Goal: Transaction & Acquisition: Purchase product/service

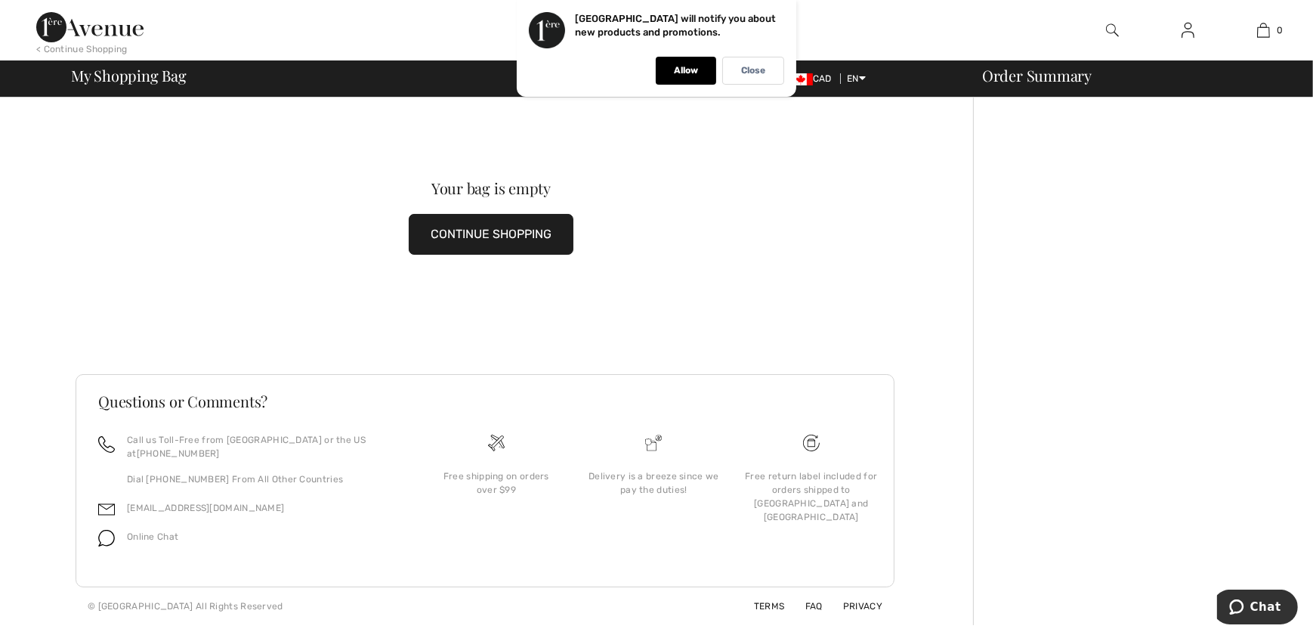
click at [1113, 31] on img at bounding box center [1112, 30] width 13 height 18
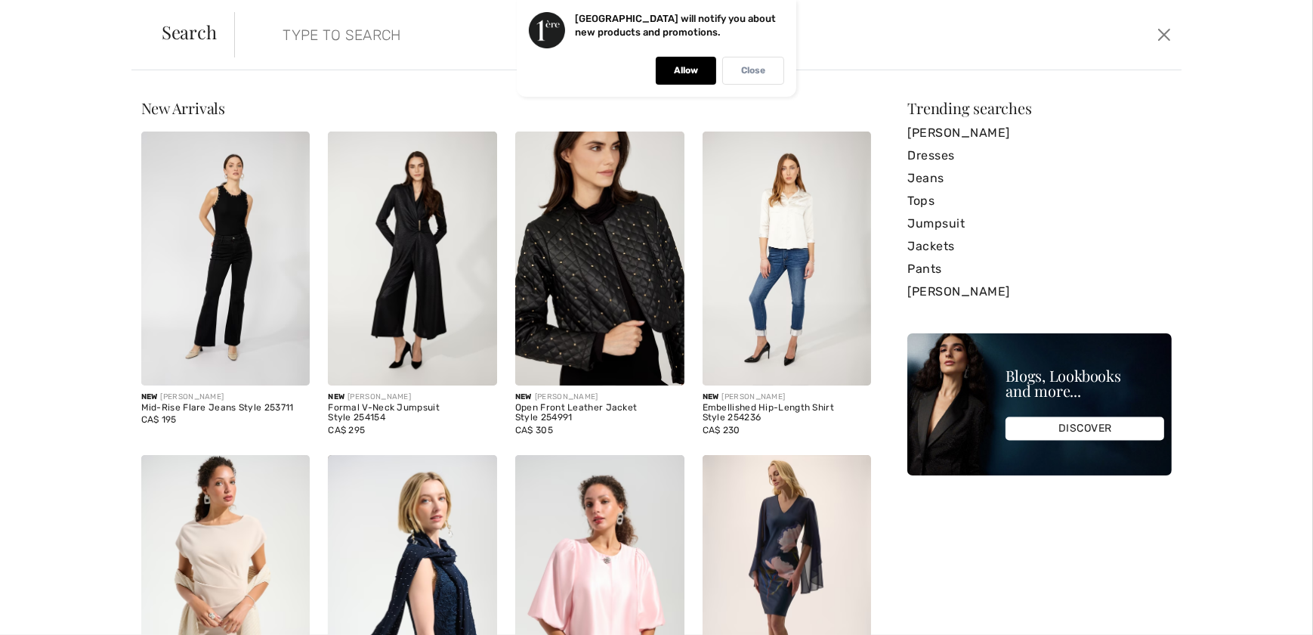
click at [762, 74] on p "Close" at bounding box center [753, 70] width 24 height 11
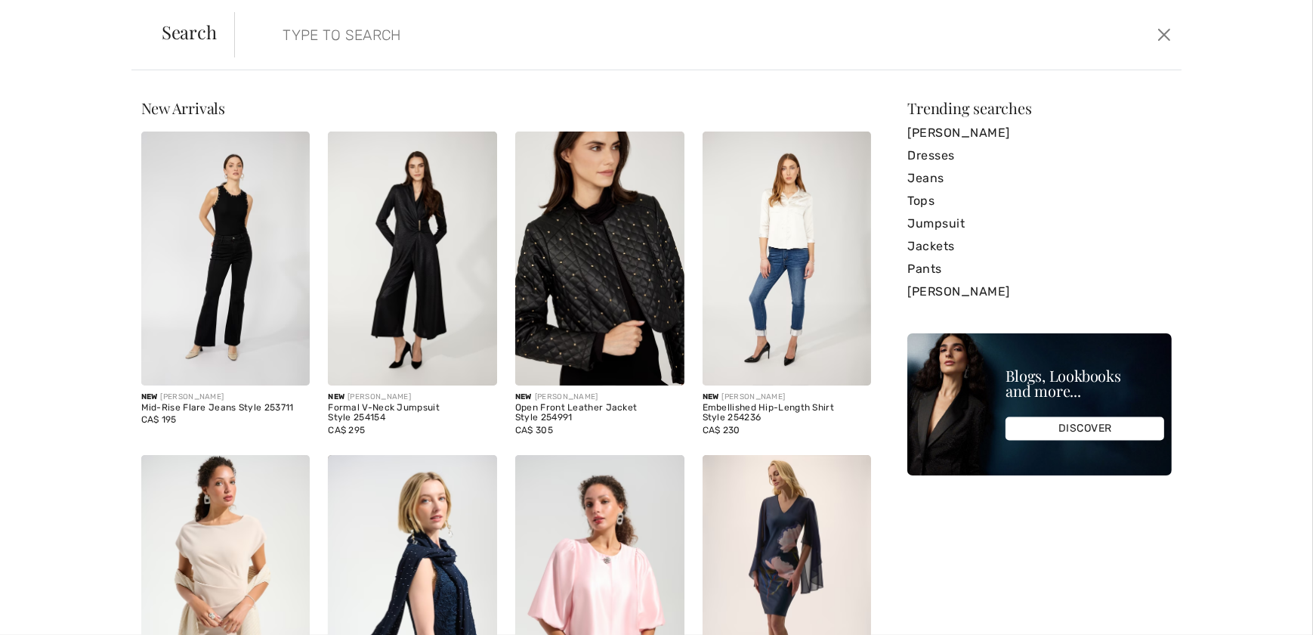
click at [522, 48] on input "search" at bounding box center [601, 34] width 661 height 45
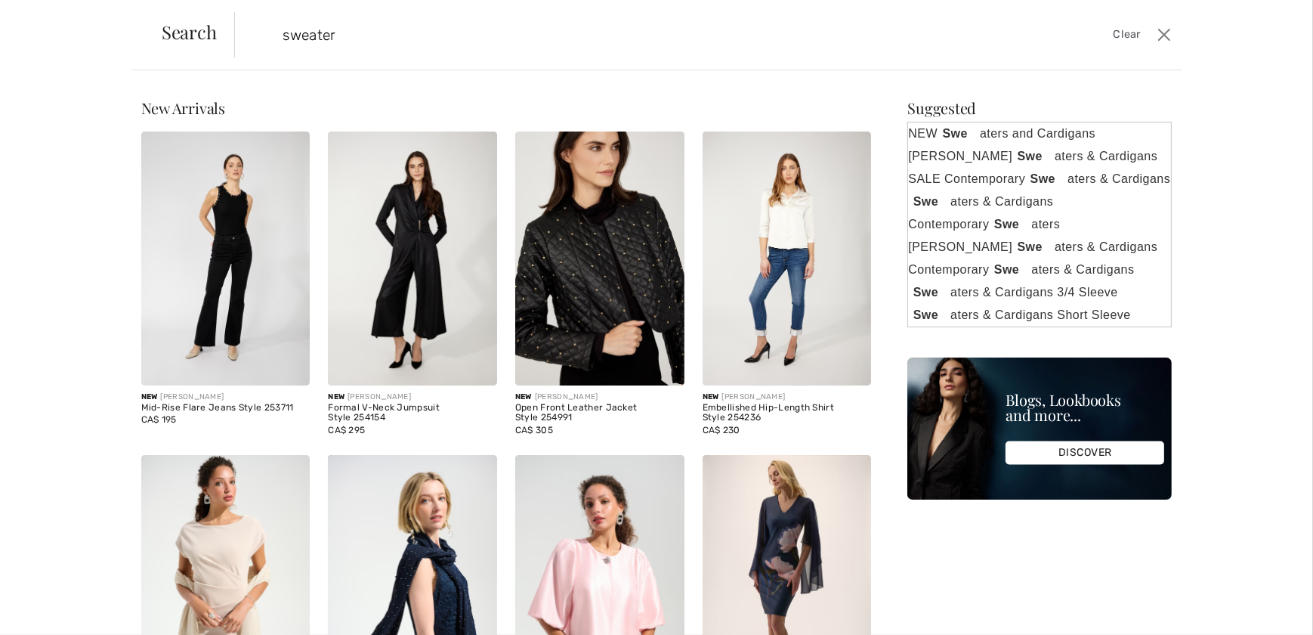
type input "sweater"
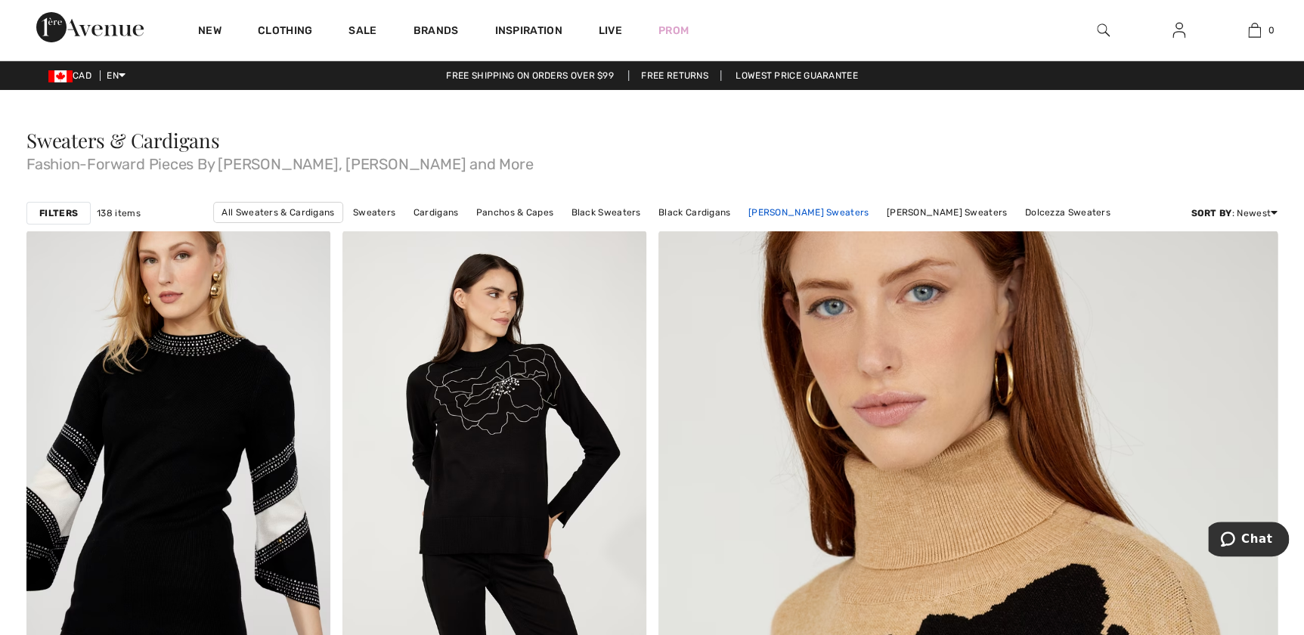
click at [778, 212] on link "[PERSON_NAME] Sweaters" at bounding box center [809, 213] width 136 height 20
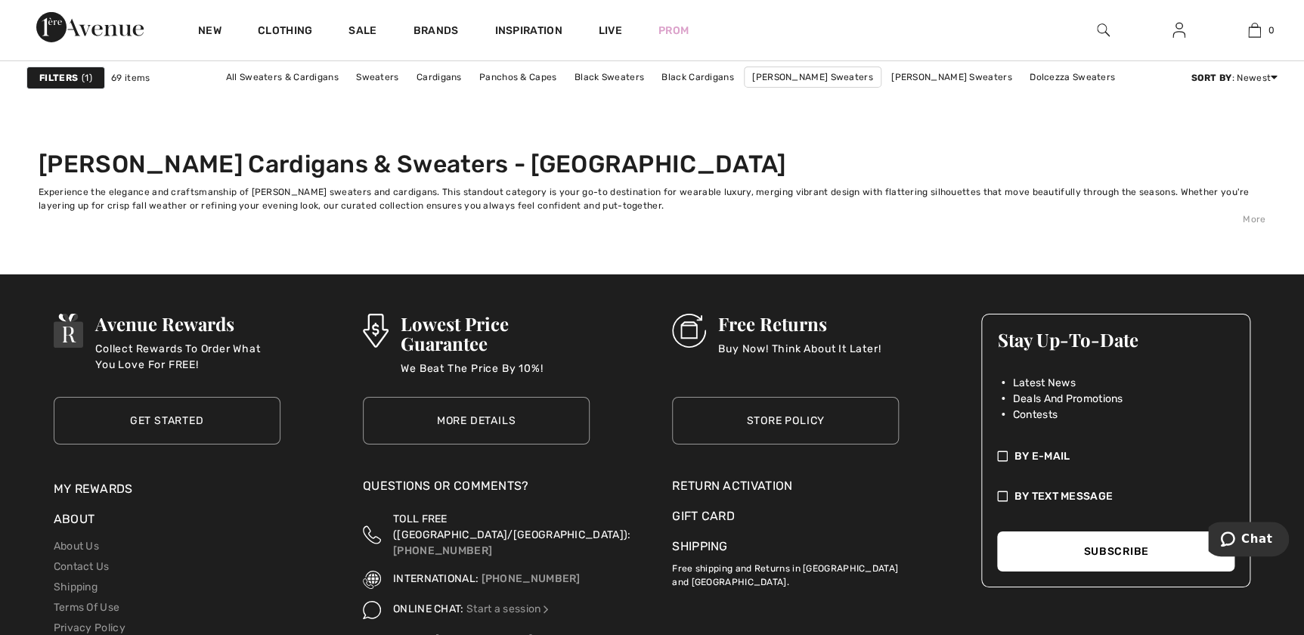
scroll to position [8107, 0]
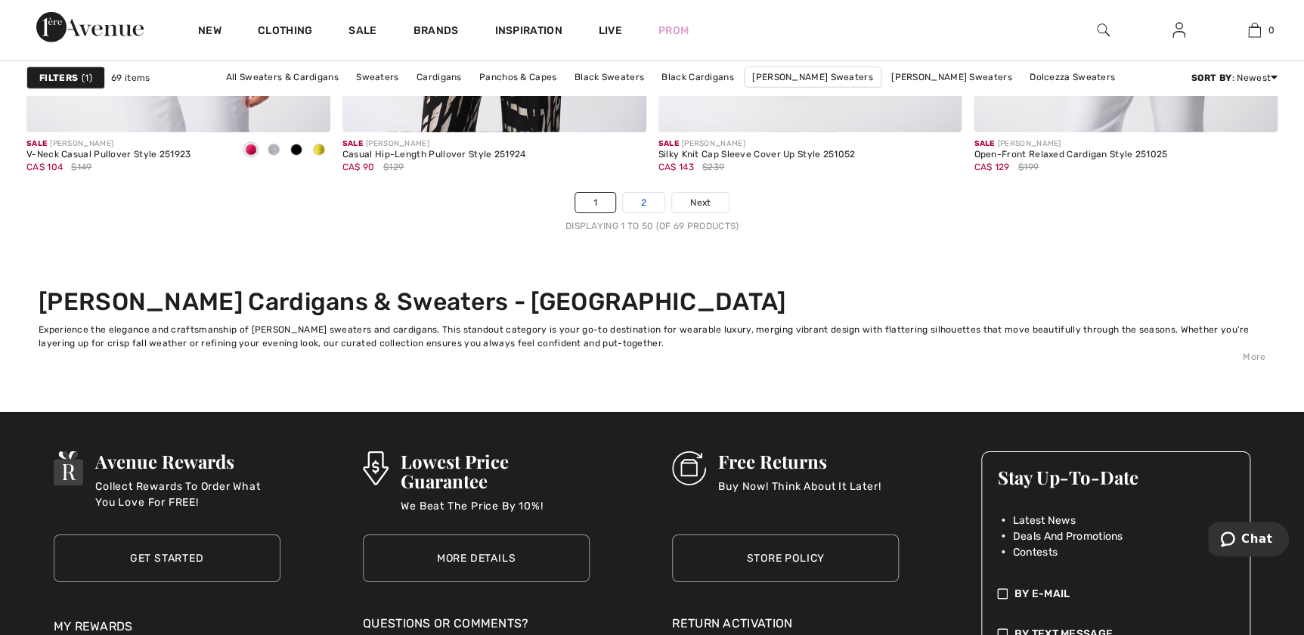
click at [636, 194] on link "2" at bounding box center [644, 203] width 42 height 20
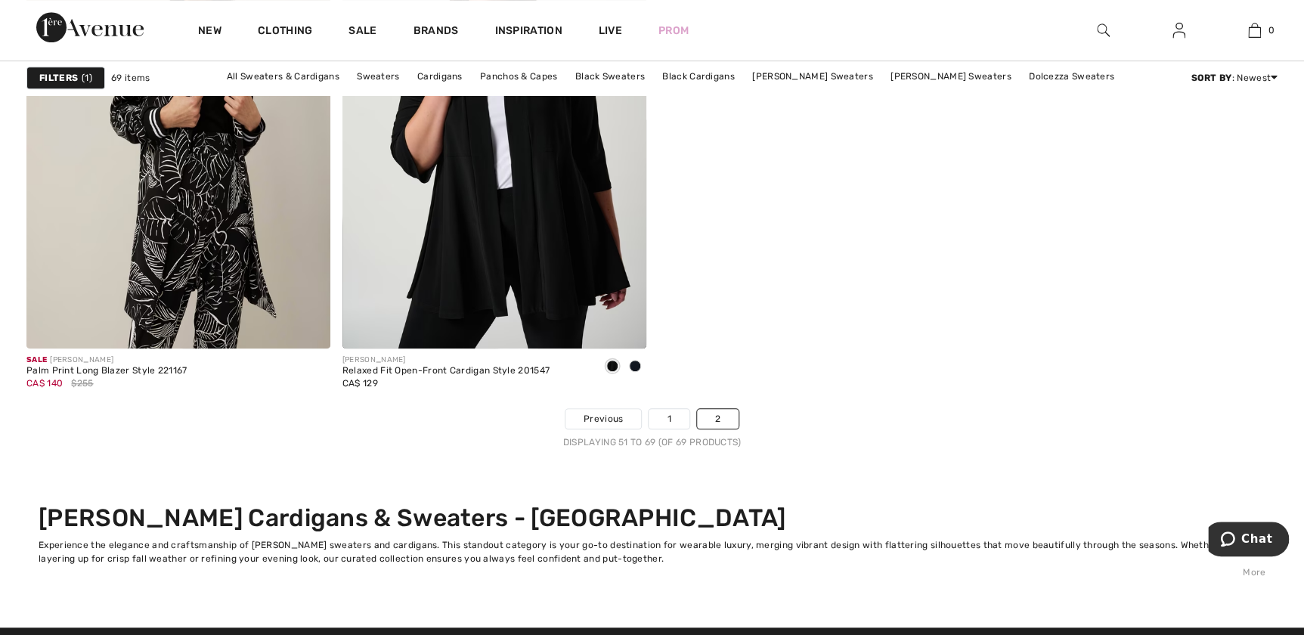
scroll to position [3504, 0]
